Goal: Information Seeking & Learning: Check status

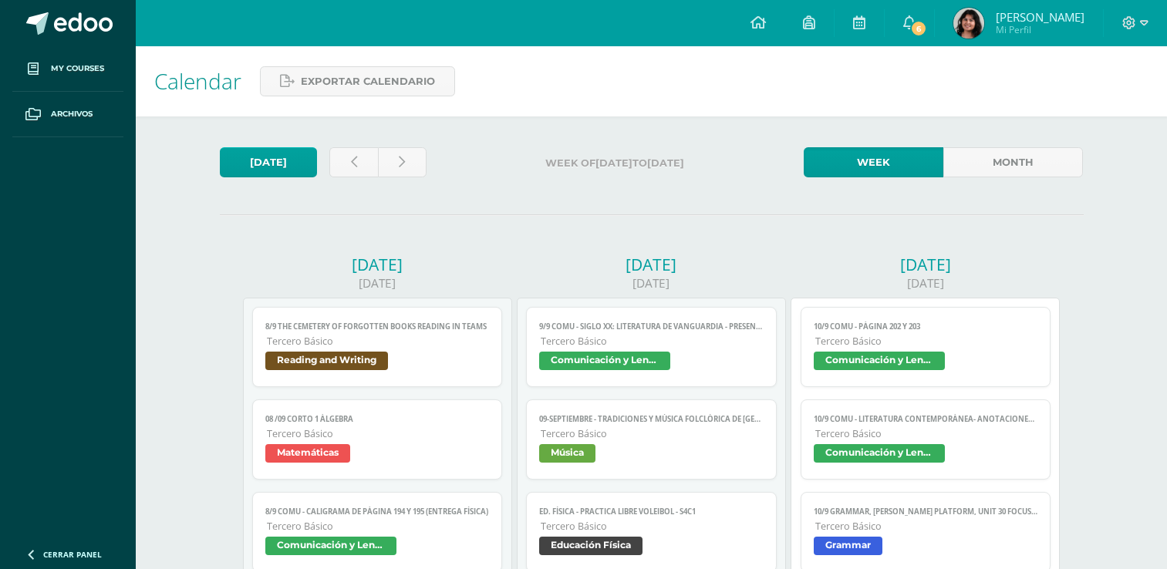
scroll to position [941, 0]
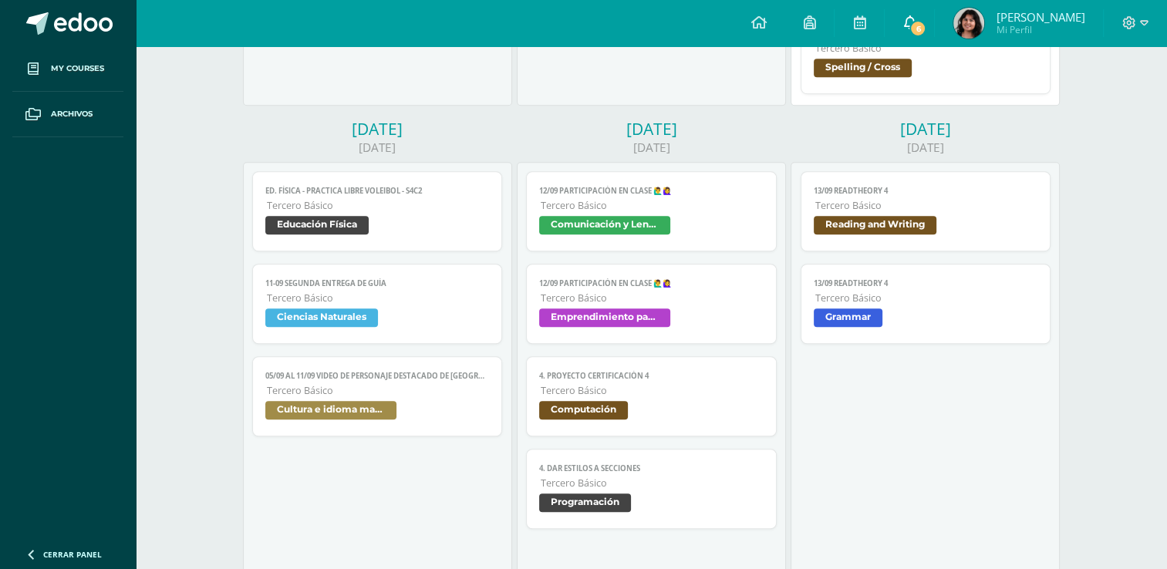
click at [927, 30] on span "6" at bounding box center [918, 28] width 17 height 17
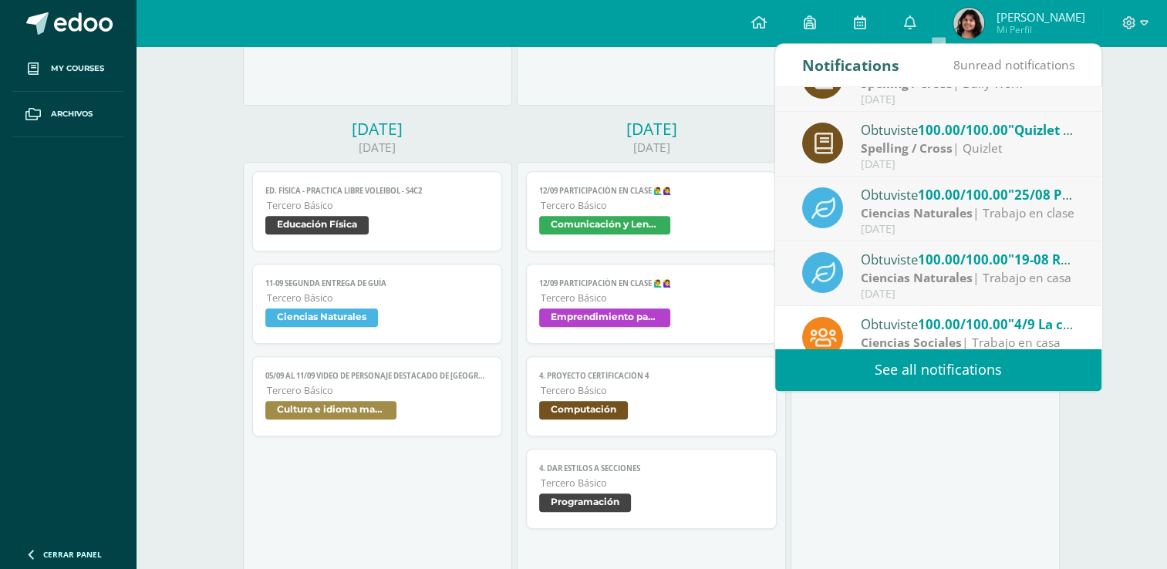
scroll to position [184, 0]
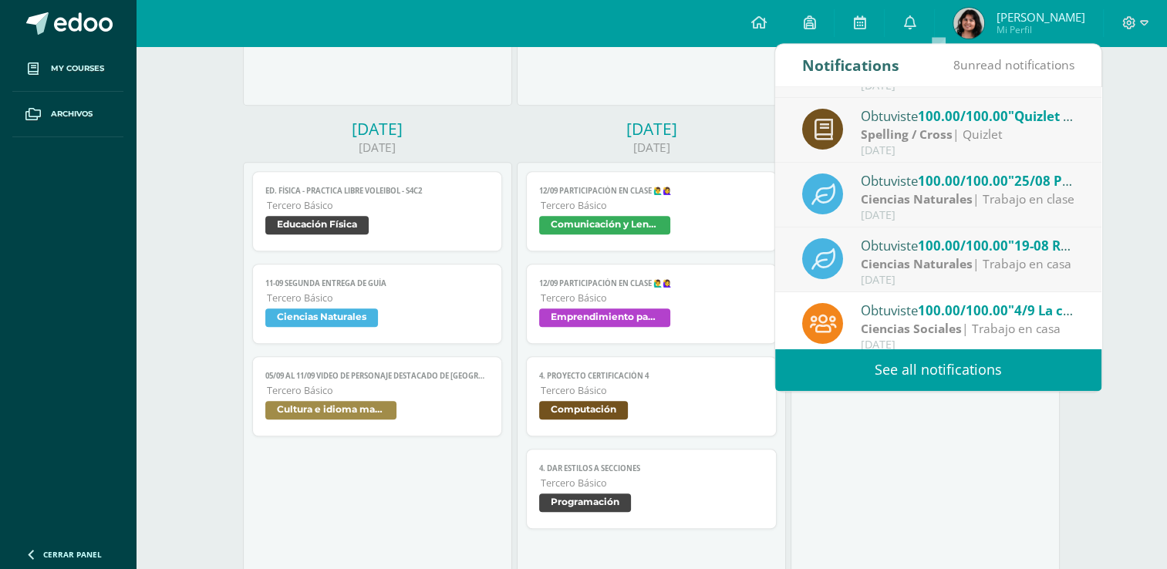
click at [908, 250] on div "Obtuviste 100.00/100.00 "19-08 Resolución pág. 152" en Ciencias Naturales" at bounding box center [968, 245] width 214 height 20
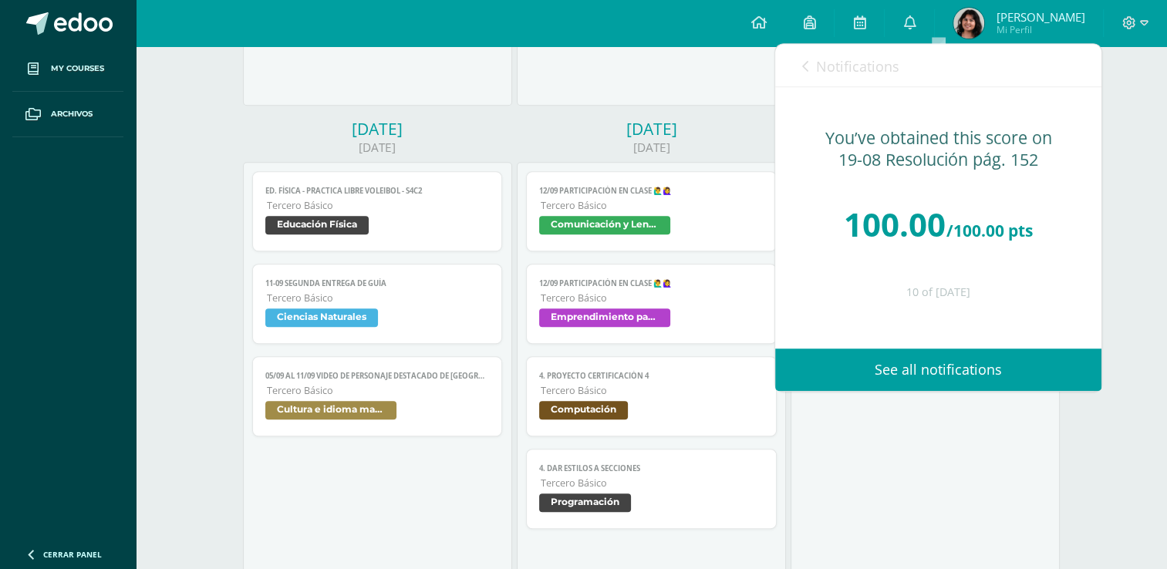
click at [857, 73] on span "Notifications" at bounding box center [857, 66] width 83 height 19
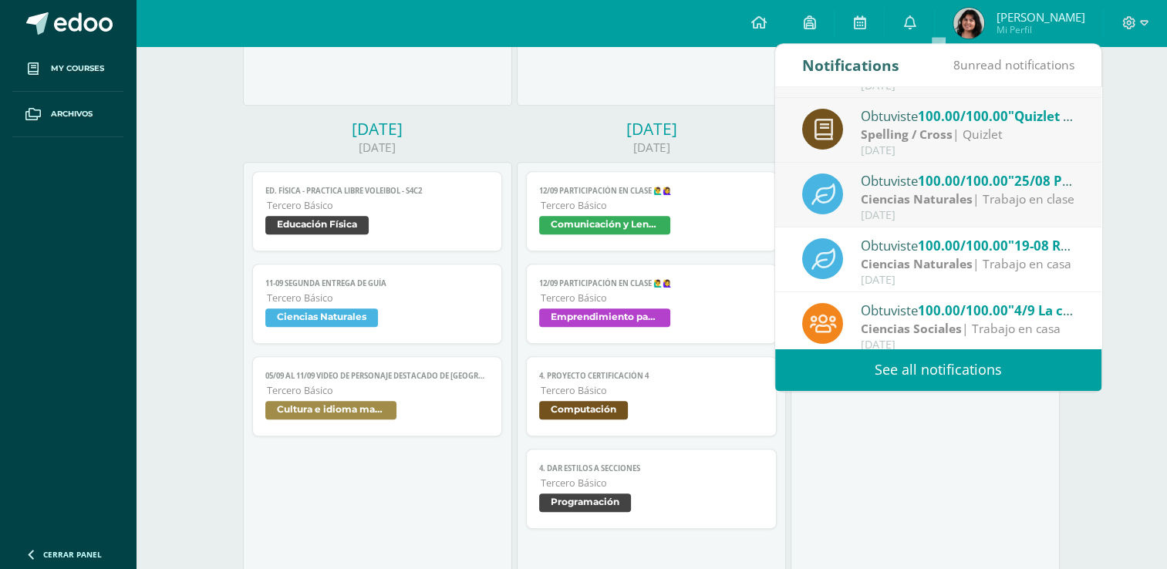
click at [922, 184] on span "100.00/100.00" at bounding box center [963, 181] width 90 height 18
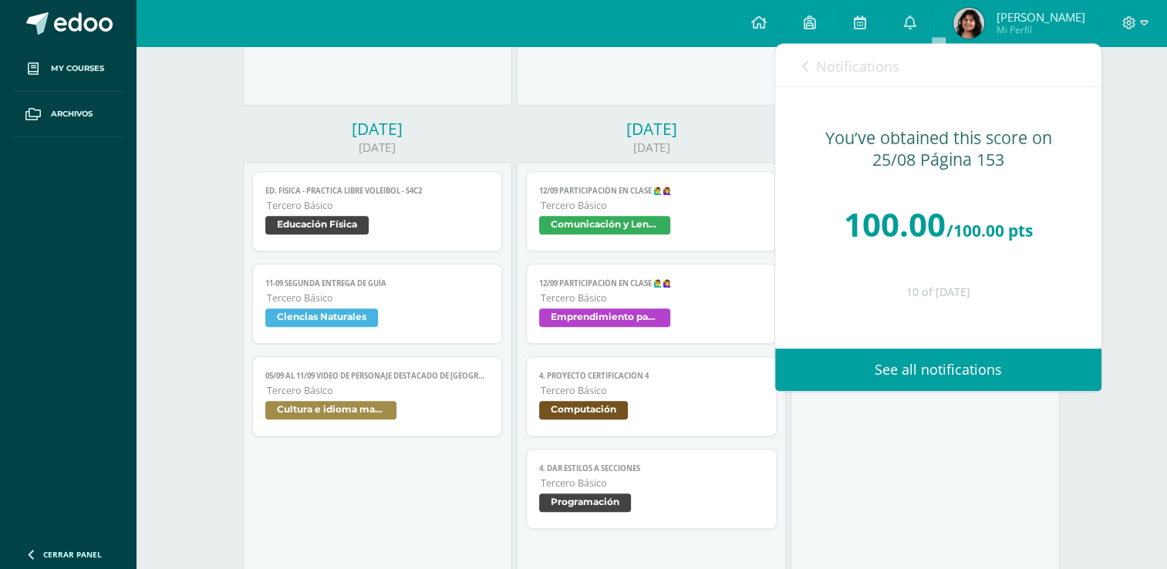
click at [867, 66] on span "Notifications" at bounding box center [857, 66] width 83 height 19
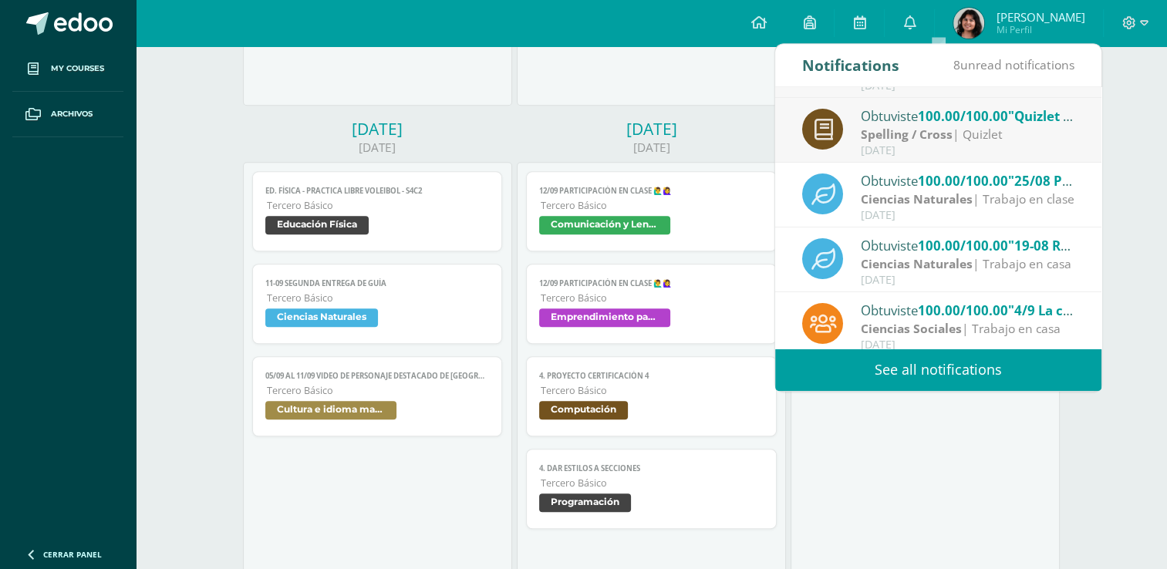
click at [963, 137] on div "Spelling / Cross | Quizlet" at bounding box center [968, 135] width 214 height 18
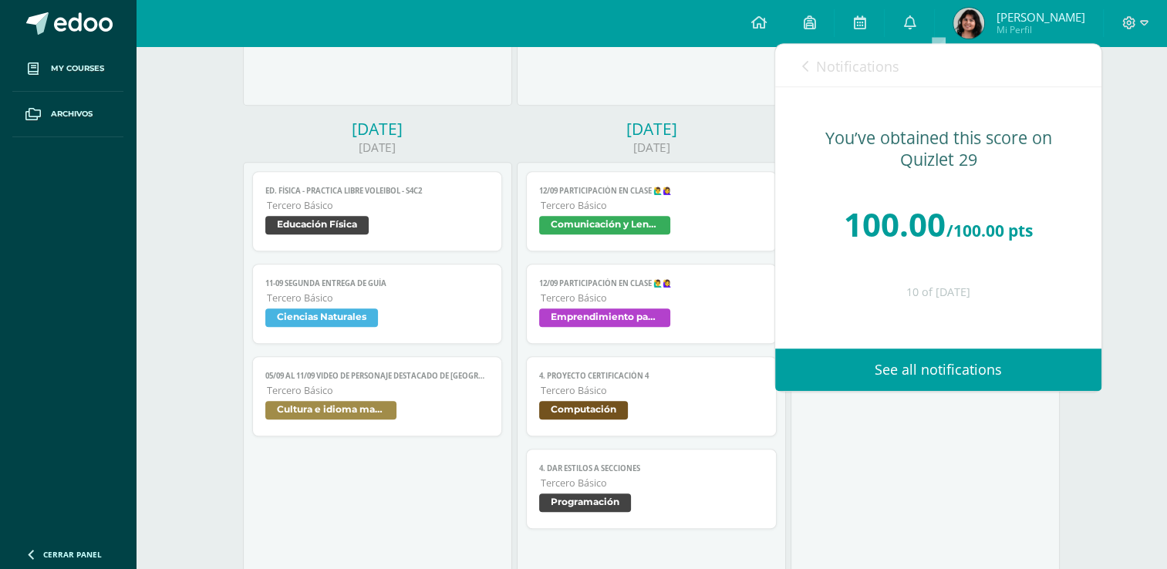
click at [870, 66] on span "Notifications" at bounding box center [857, 66] width 83 height 19
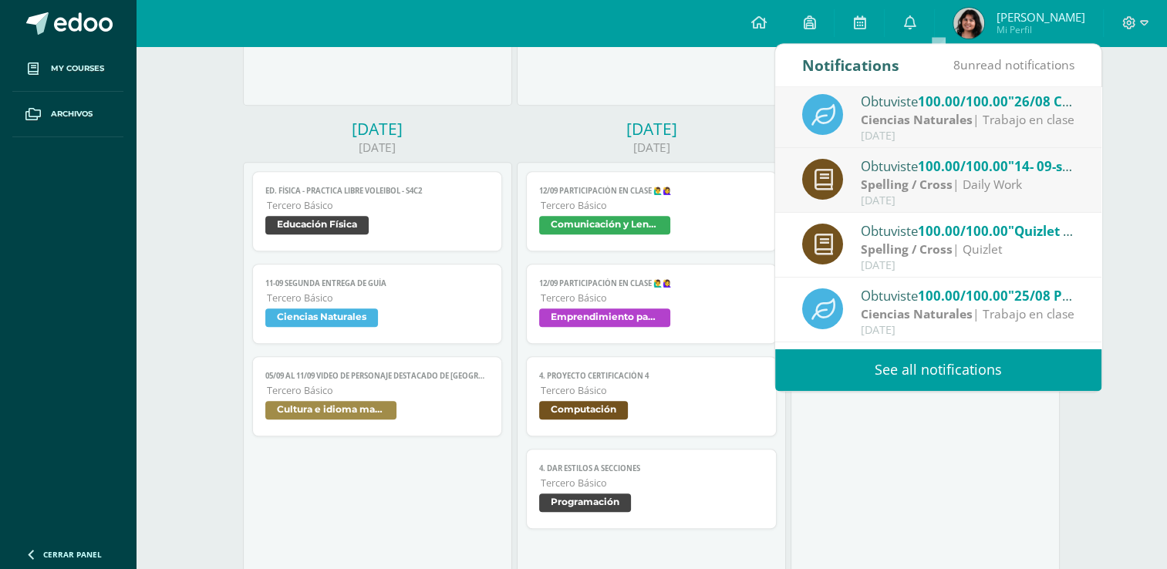
scroll to position [68, 0]
click at [927, 165] on span "100.00/100.00" at bounding box center [963, 167] width 90 height 18
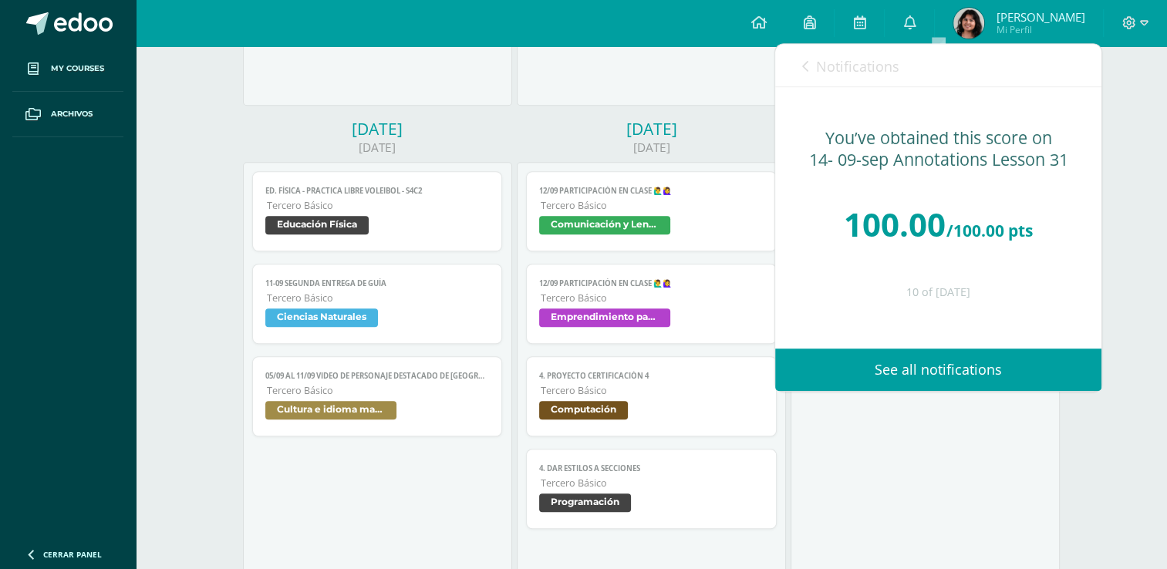
click at [856, 58] on span "Notifications" at bounding box center [857, 66] width 83 height 19
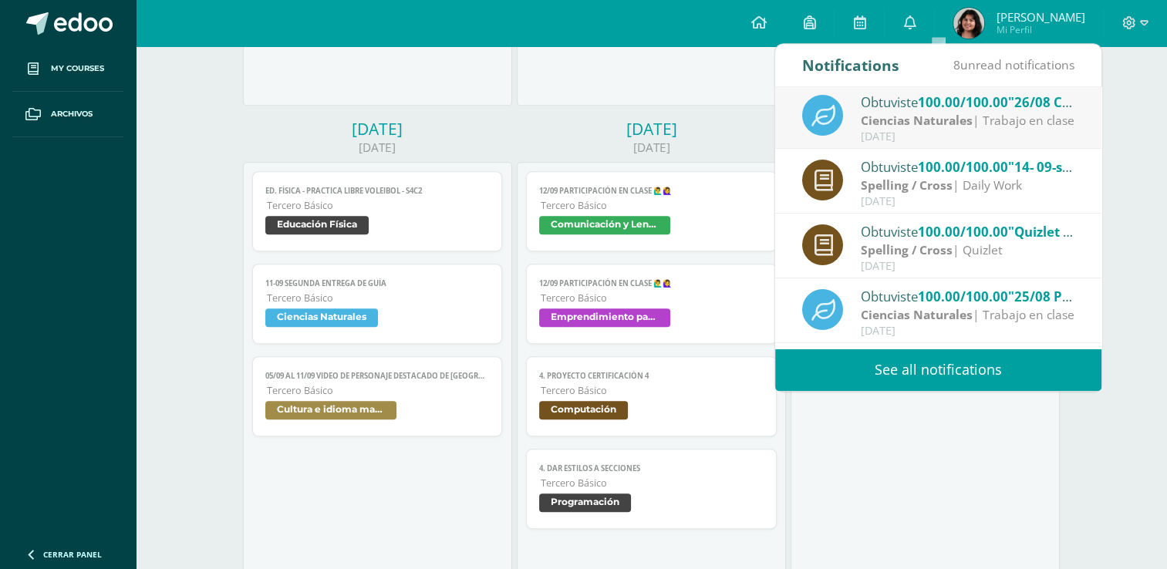
click at [902, 117] on strong "Ciencias Naturales" at bounding box center [917, 120] width 112 height 17
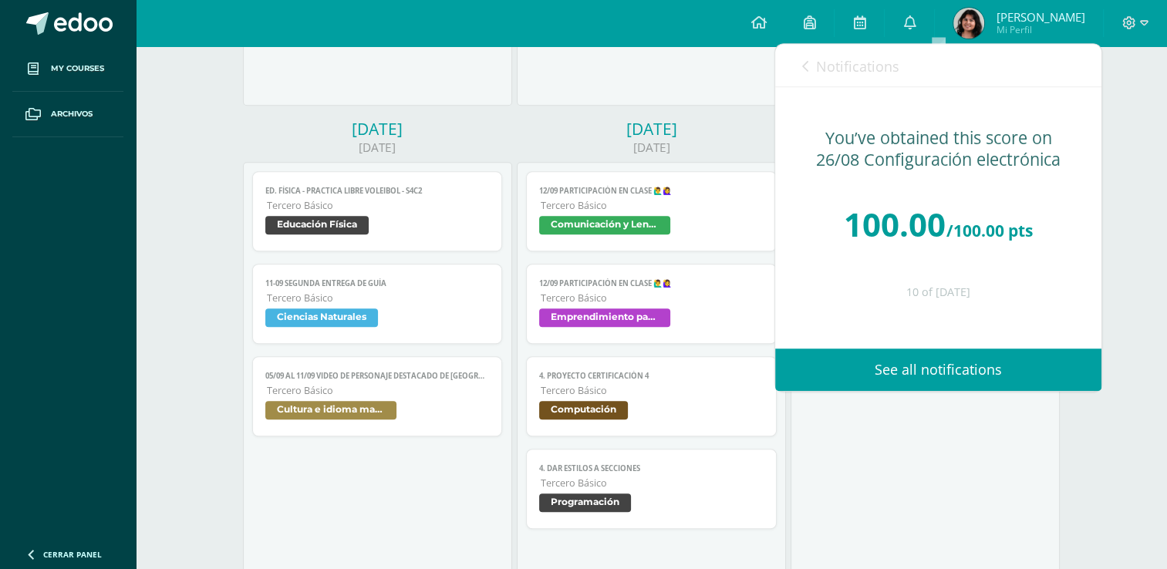
click at [842, 57] on span "Notifications" at bounding box center [857, 66] width 83 height 19
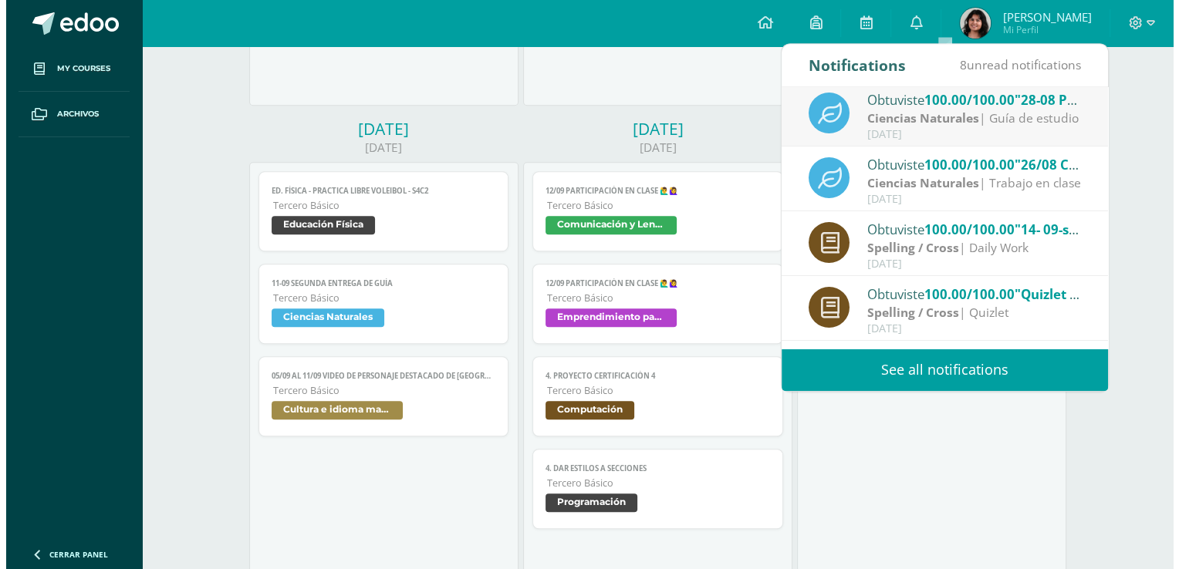
scroll to position [0, 0]
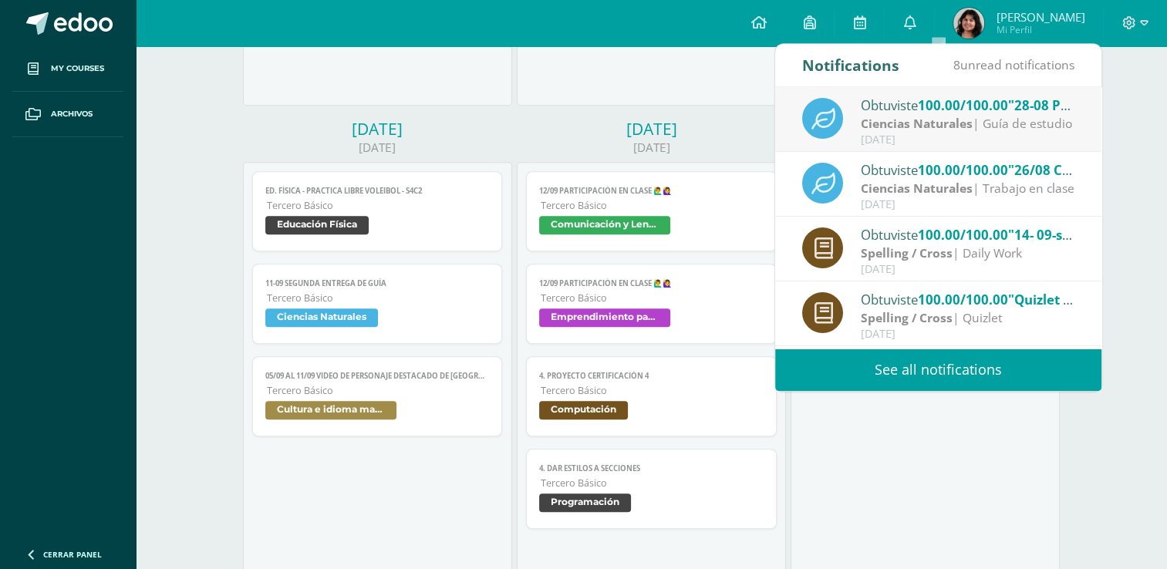
click at [907, 137] on div "[DATE]" at bounding box center [968, 139] width 214 height 13
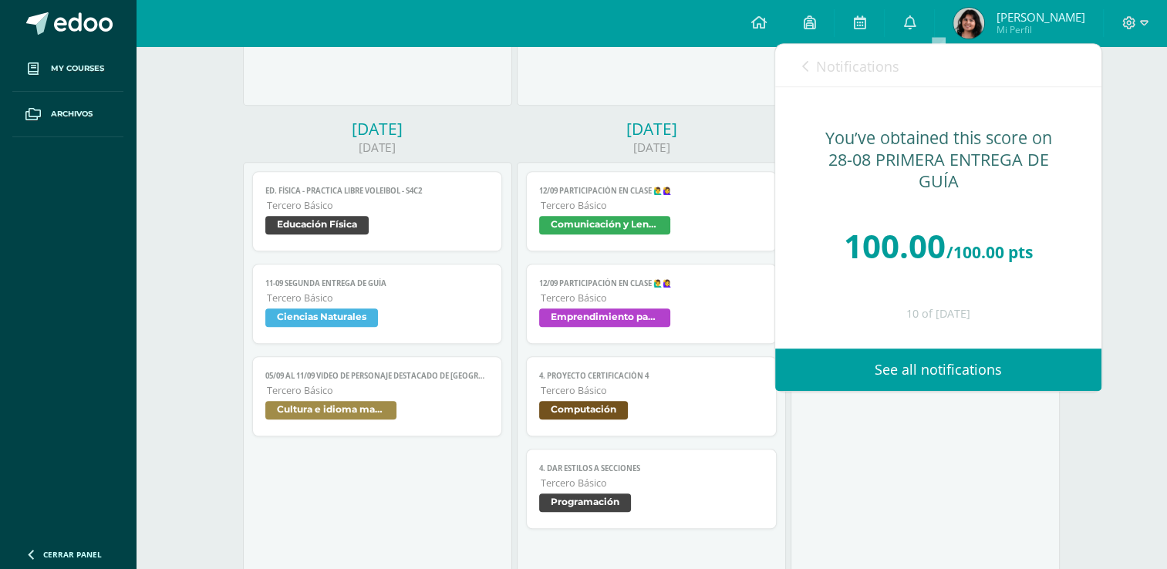
click at [366, 314] on span "Ciencias Naturales" at bounding box center [321, 318] width 113 height 19
